Goal: Information Seeking & Learning: Check status

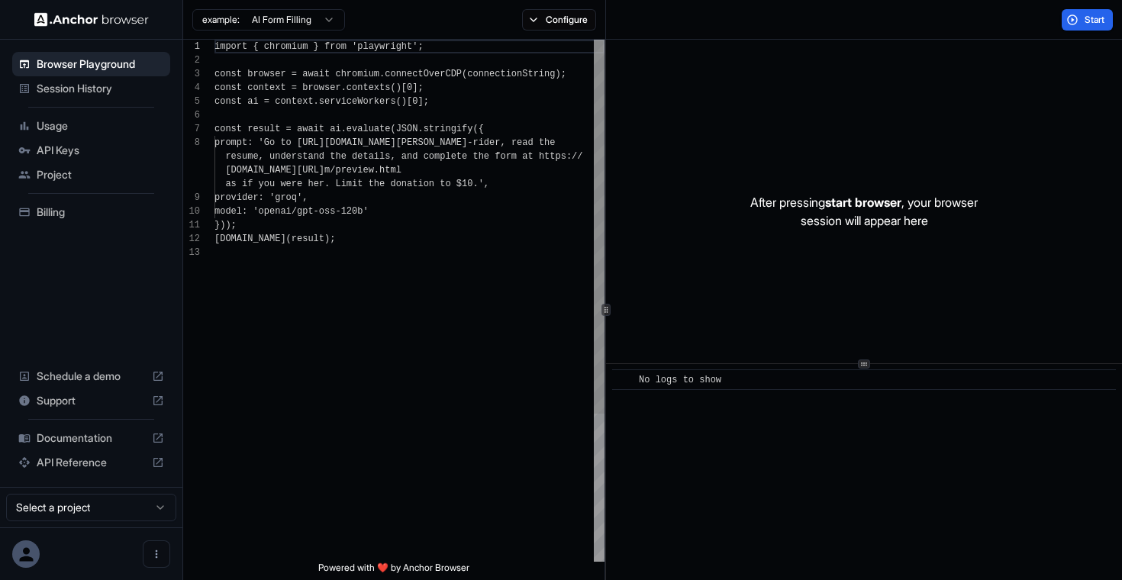
scroll to position [96, 0]
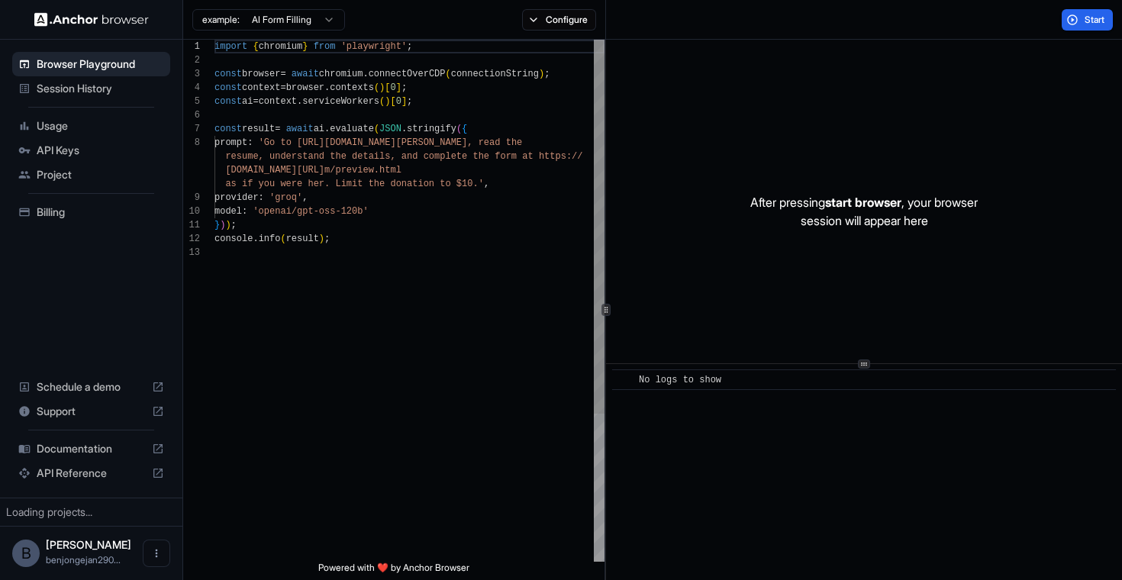
scroll to position [96, 0]
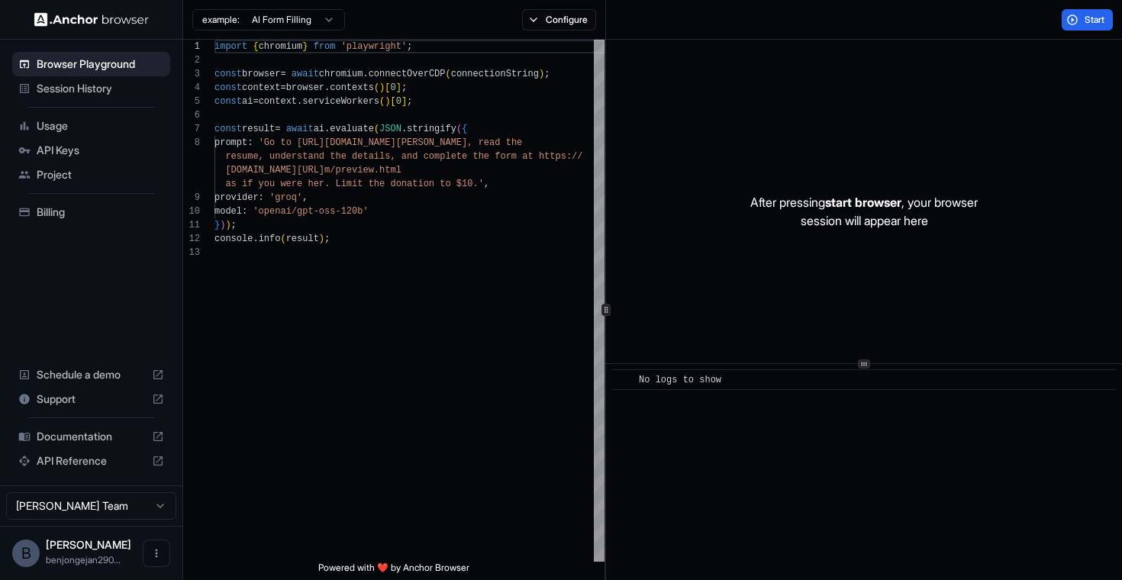
click at [81, 87] on span "Session History" at bounding box center [100, 88] width 127 height 15
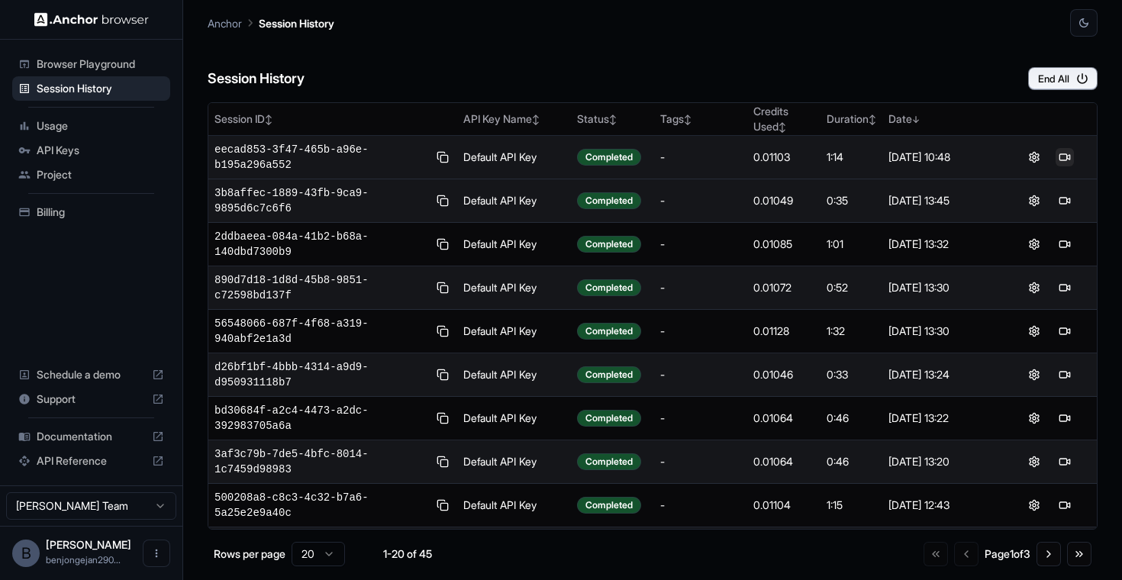
click at [1065, 153] on button at bounding box center [1065, 157] width 18 height 18
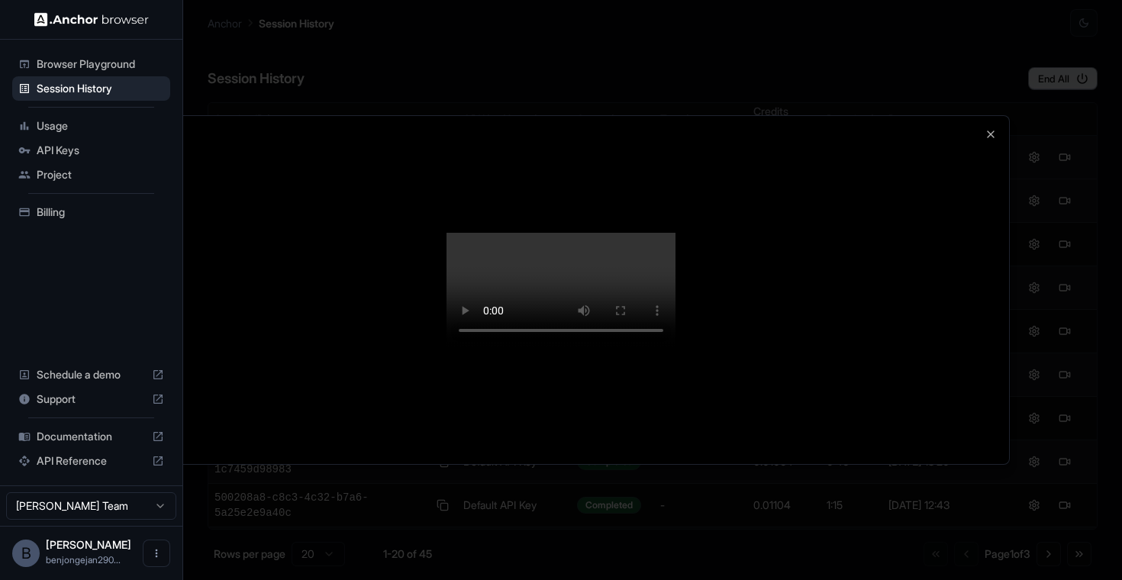
click at [462, 309] on video at bounding box center [561, 290] width 229 height 115
click at [447, 347] on video at bounding box center [561, 290] width 229 height 115
click at [992, 128] on icon "button" at bounding box center [991, 134] width 12 height 12
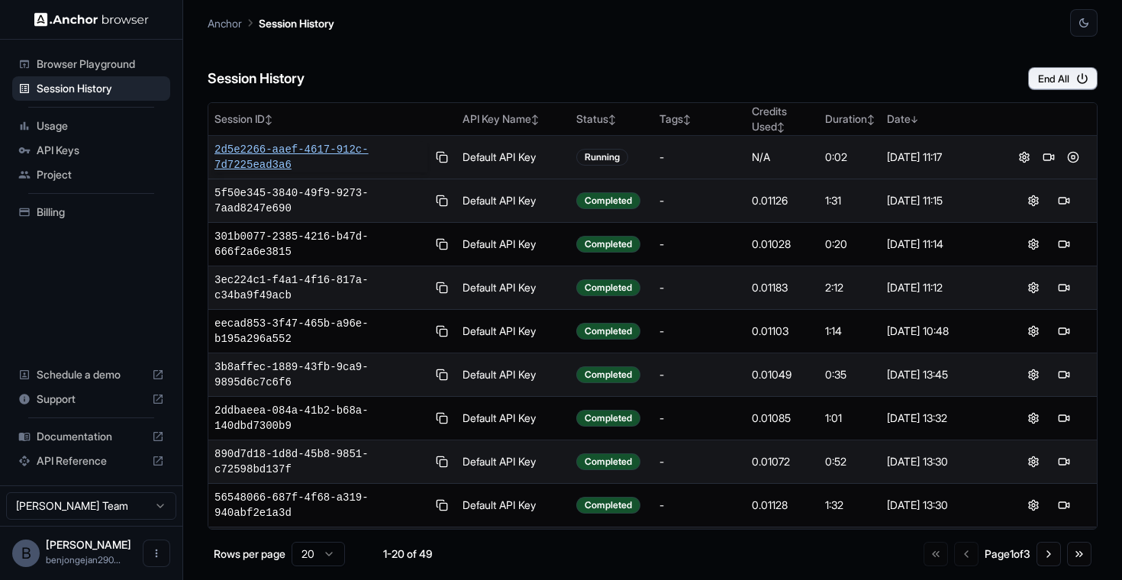
click at [267, 150] on span "2d5e2266-aaef-4617-912c-7d7225ead3a6" at bounding box center [320, 157] width 213 height 31
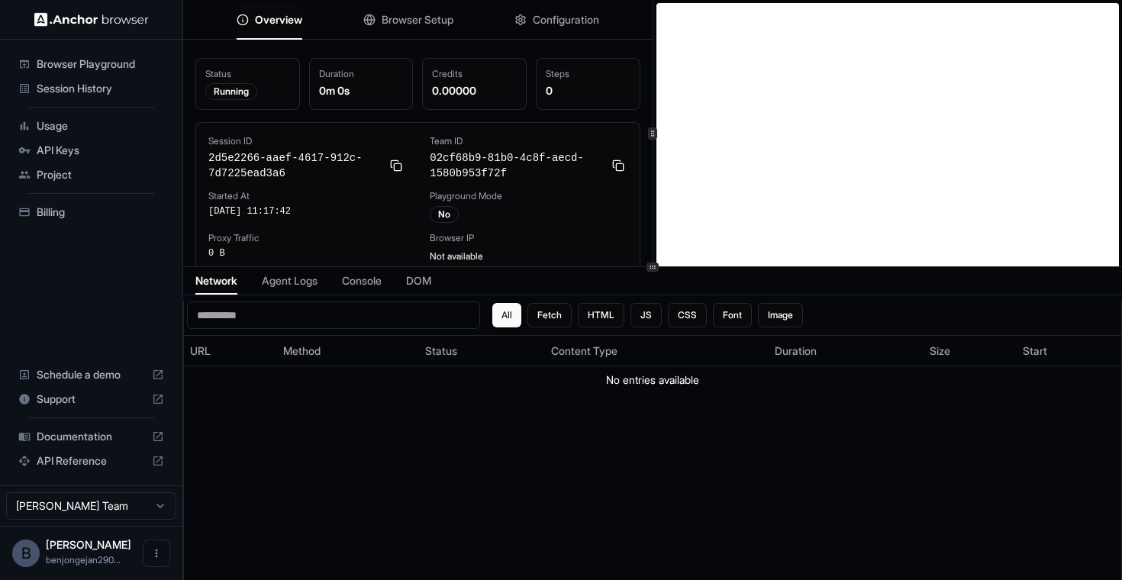
scroll to position [16, 0]
click at [568, 21] on span "Configuration" at bounding box center [566, 19] width 66 height 15
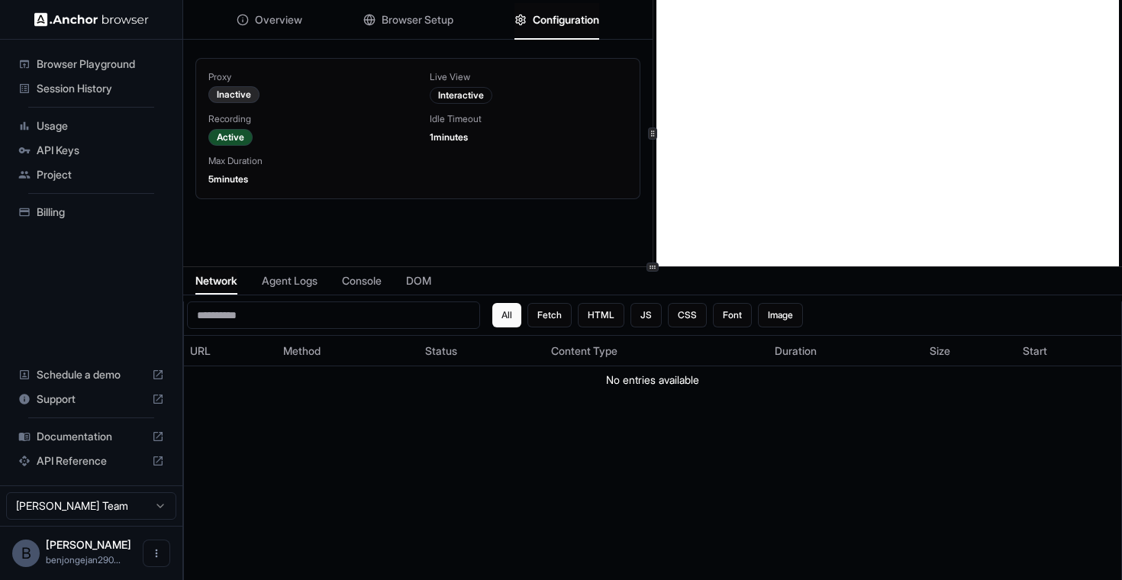
click at [426, 18] on span "Browser Setup" at bounding box center [418, 19] width 72 height 15
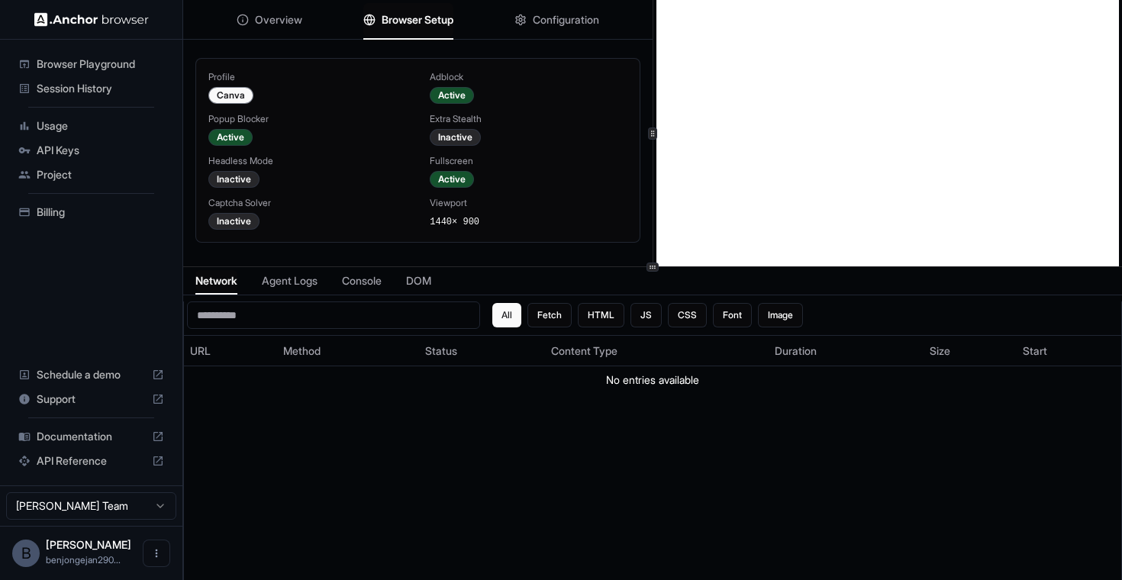
scroll to position [0, 0]
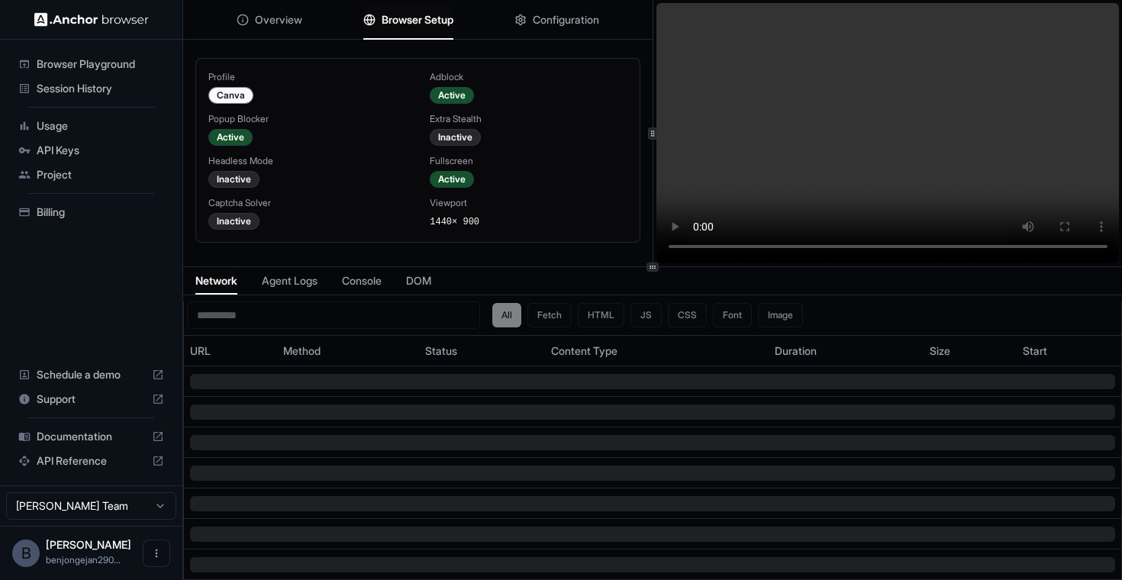
click at [80, 87] on span "Session History" at bounding box center [100, 88] width 127 height 15
